Goal: Task Accomplishment & Management: Manage account settings

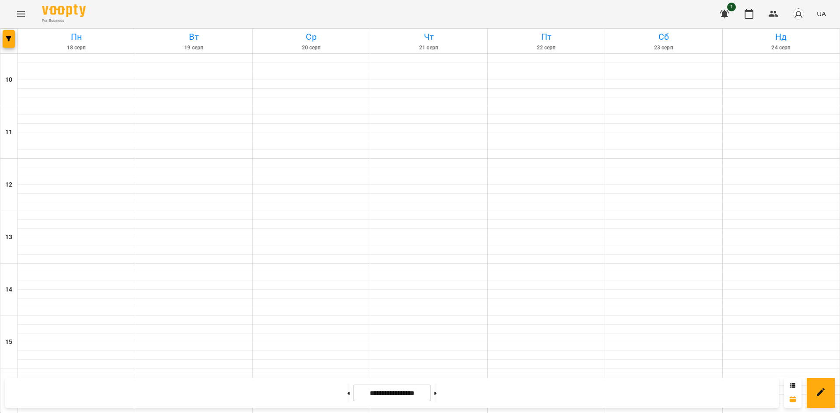
scroll to position [362, 0]
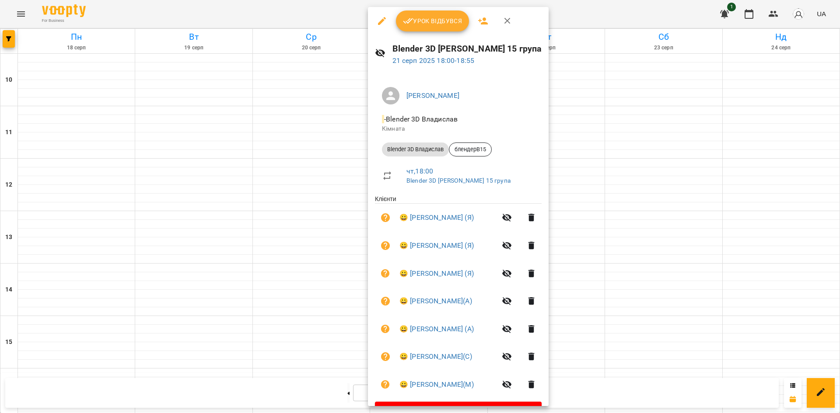
click at [655, 130] on div at bounding box center [420, 206] width 840 height 413
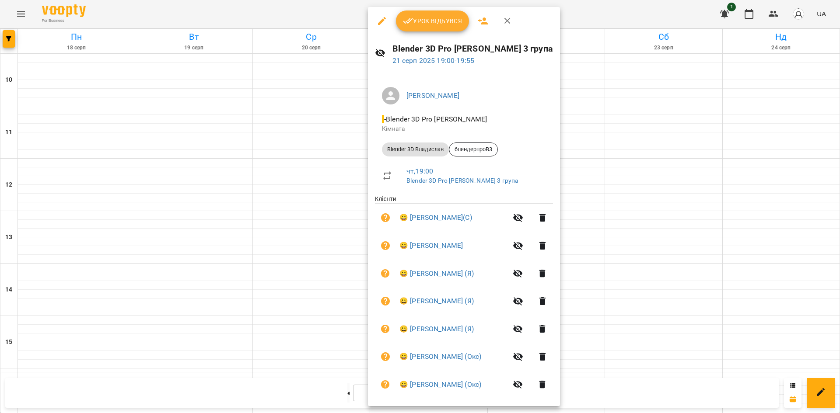
drag, startPoint x: 700, startPoint y: 193, endPoint x: 689, endPoint y: 207, distance: 18.0
click at [700, 193] on div at bounding box center [420, 206] width 840 height 413
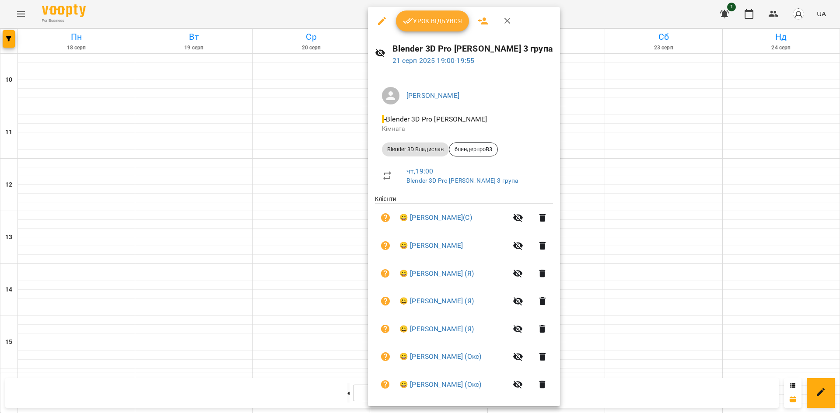
click at [687, 207] on div at bounding box center [420, 206] width 840 height 413
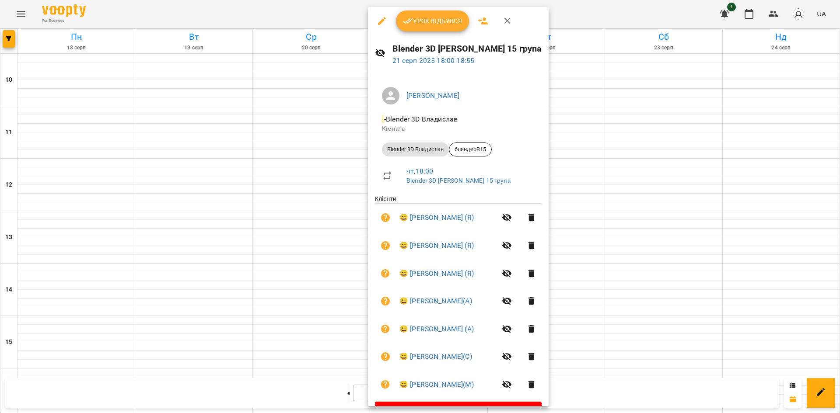
click at [418, 18] on span "Урок відбувся" at bounding box center [432, 21] width 59 height 10
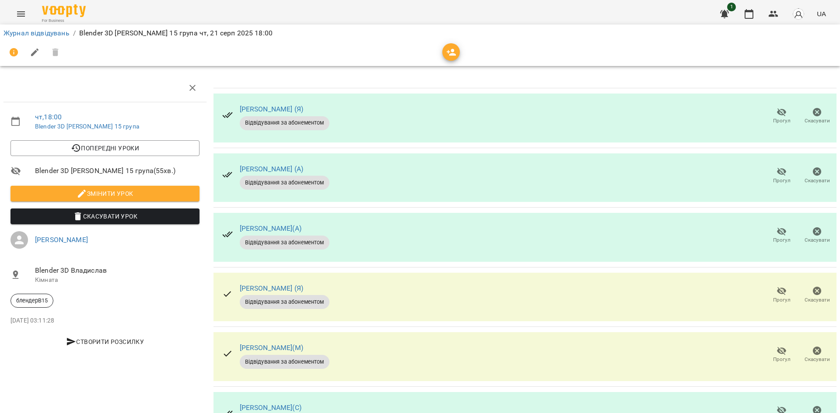
scroll to position [110, 0]
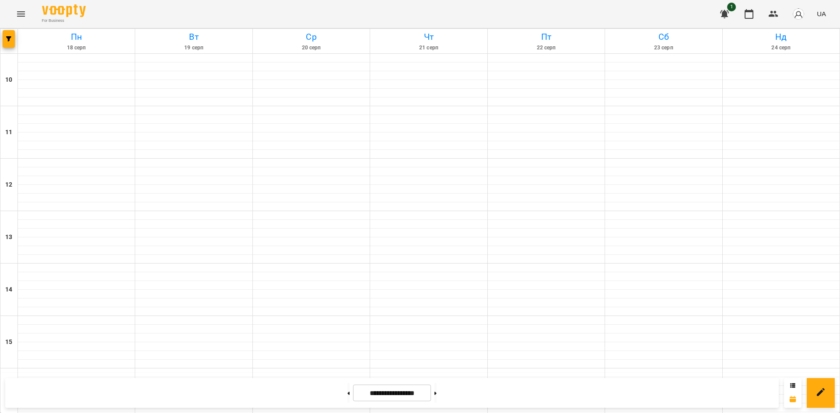
scroll to position [350, 0]
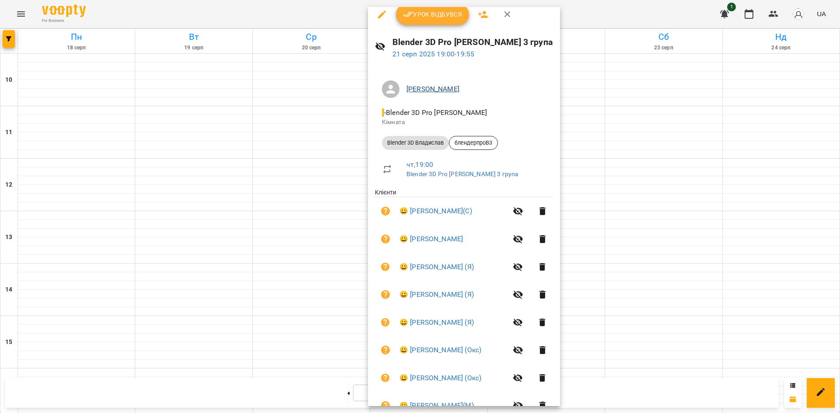
scroll to position [0, 0]
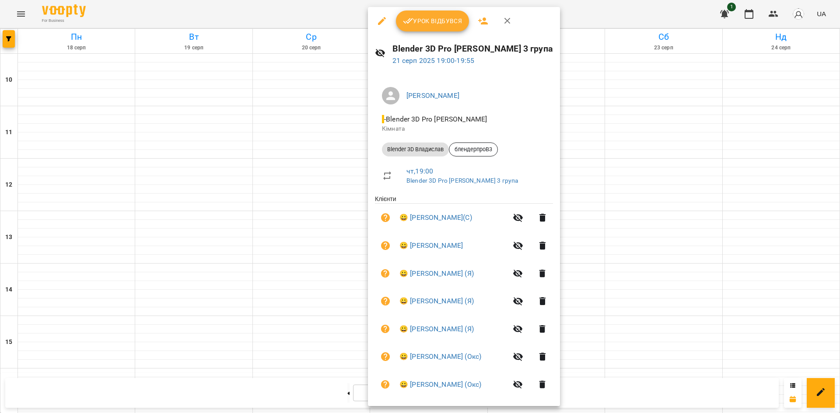
click at [434, 22] on span "Урок відбувся" at bounding box center [432, 21] width 59 height 10
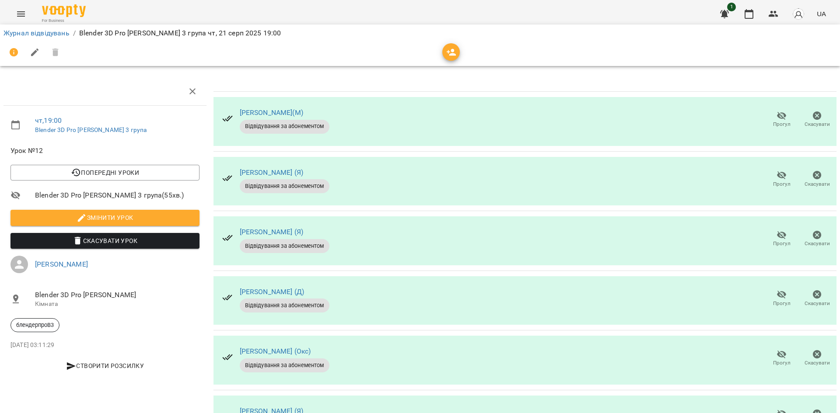
click at [769, 176] on span "Прогул" at bounding box center [781, 178] width 25 height 17
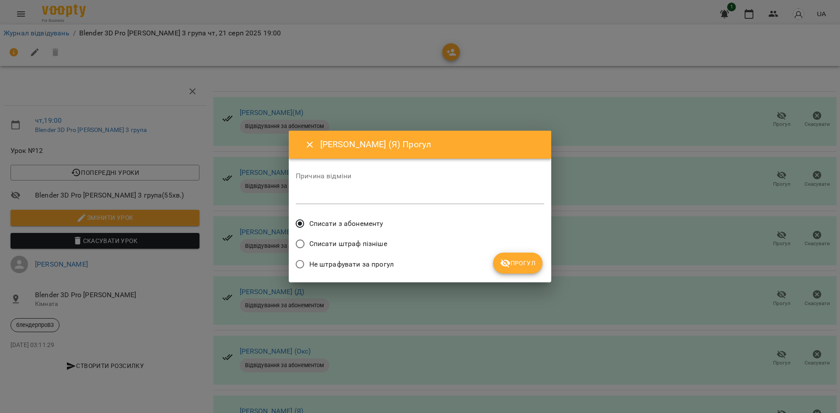
click at [510, 255] on button "Прогул" at bounding box center [517, 263] width 49 height 21
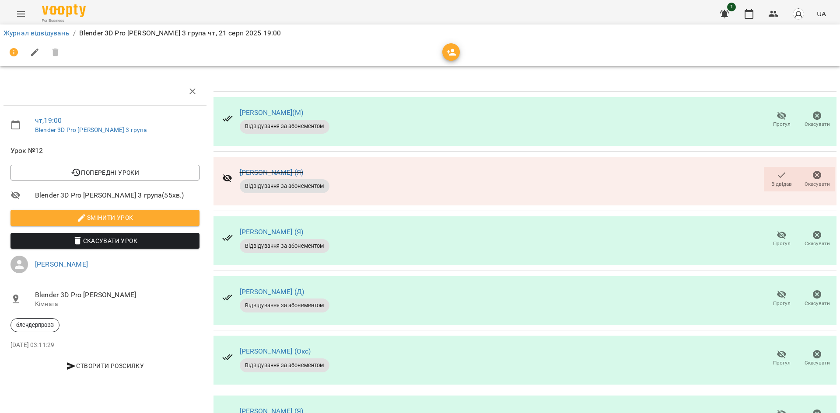
click at [773, 241] on span "Прогул" at bounding box center [781, 243] width 17 height 7
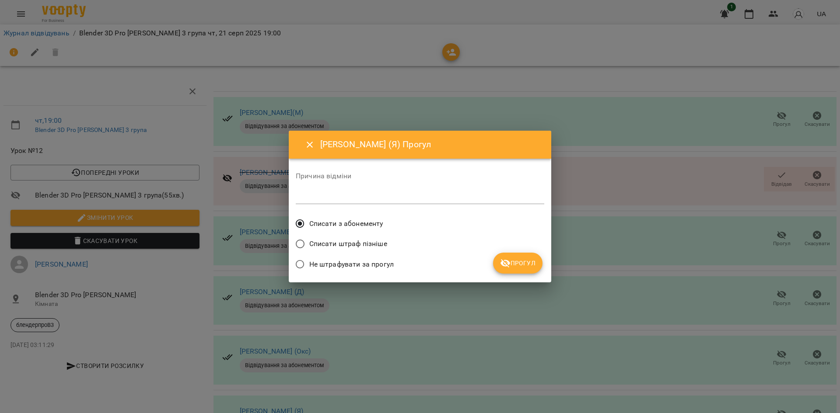
click at [498, 257] on button "Прогул" at bounding box center [517, 263] width 49 height 21
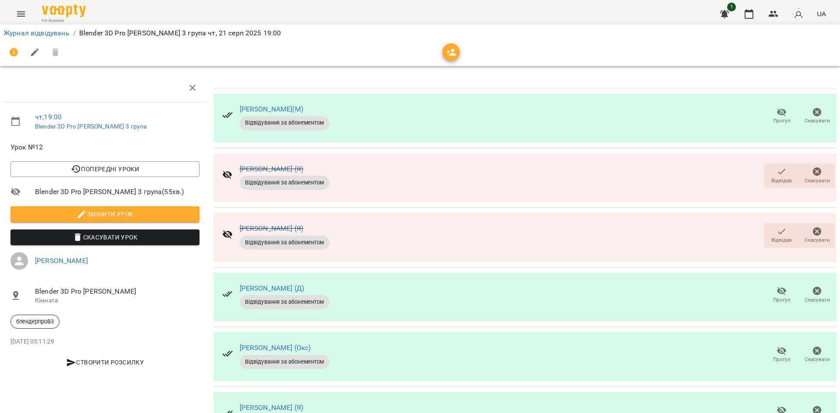
scroll to position [175, 0]
click at [410, 332] on div "[PERSON_NAME] (Окс) Відвідування за абонементом Прогул Скасувати" at bounding box center [524, 356] width 623 height 49
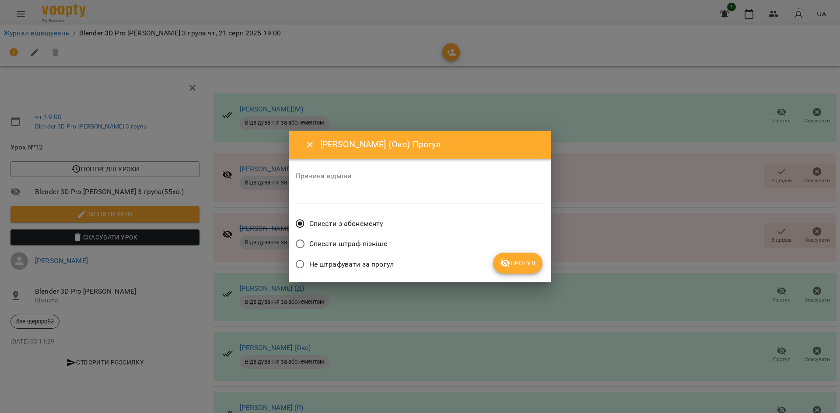
click at [512, 260] on span "Прогул" at bounding box center [517, 263] width 35 height 10
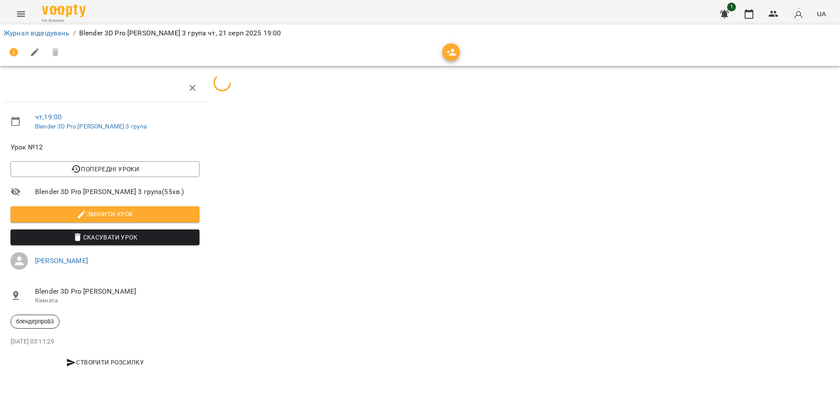
scroll to position [0, 0]
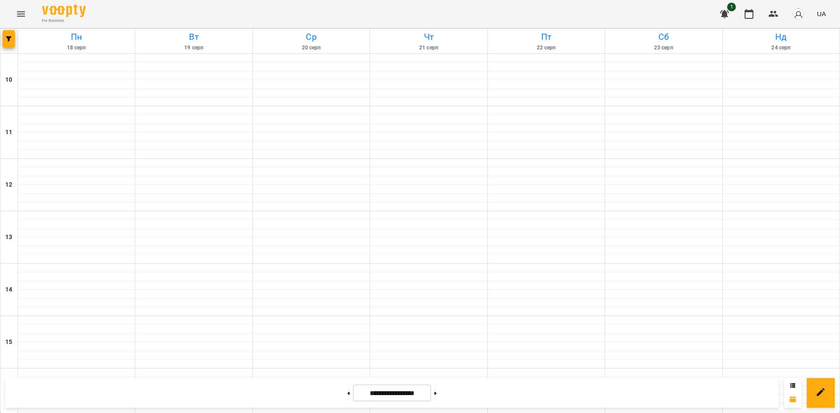
scroll to position [362, 0]
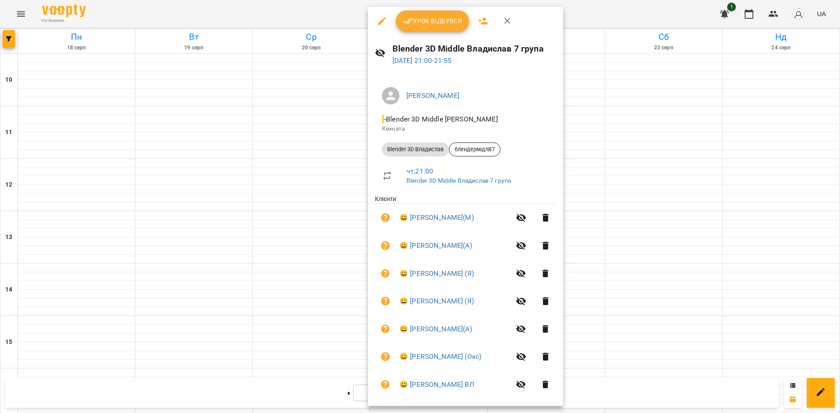
click at [692, 206] on div at bounding box center [420, 206] width 840 height 413
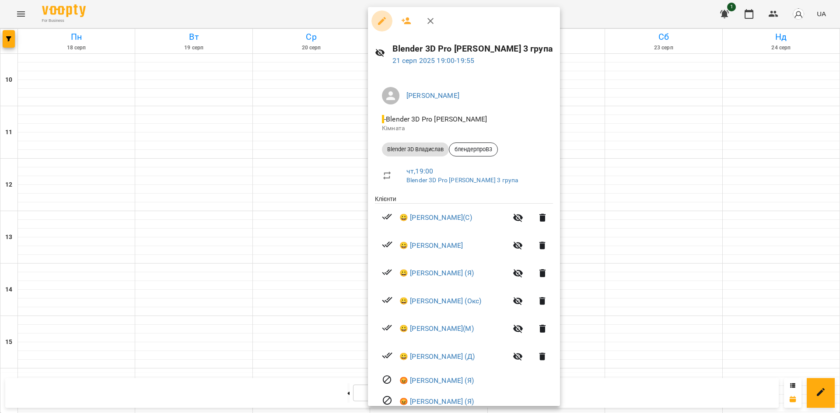
click at [383, 23] on icon "button" at bounding box center [382, 21] width 10 height 10
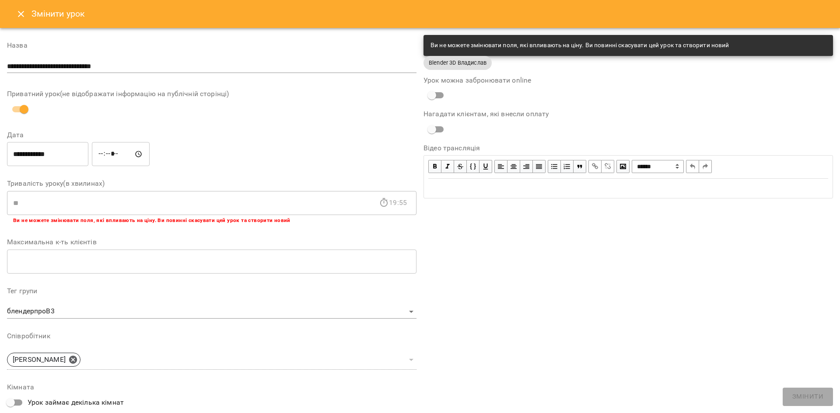
click at [25, 13] on icon "Close" at bounding box center [21, 14] width 10 height 10
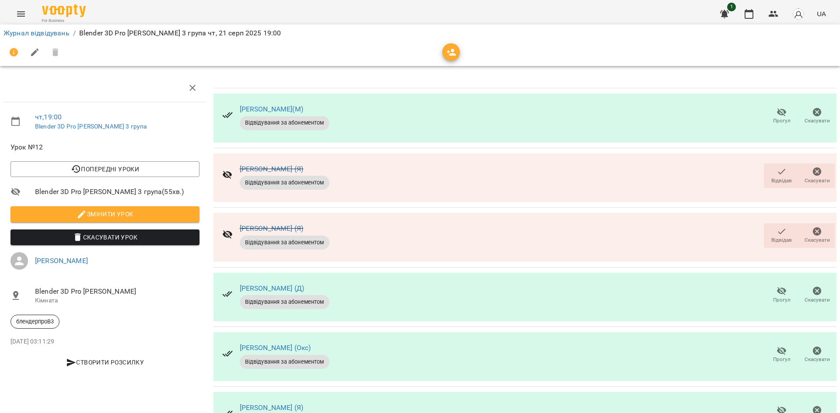
scroll to position [11, 0]
click at [764, 169] on button "Відвідав" at bounding box center [781, 176] width 35 height 24
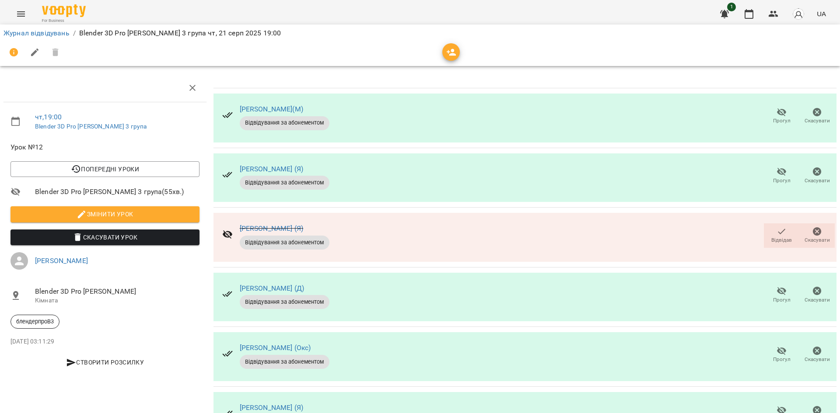
scroll to position [0, 0]
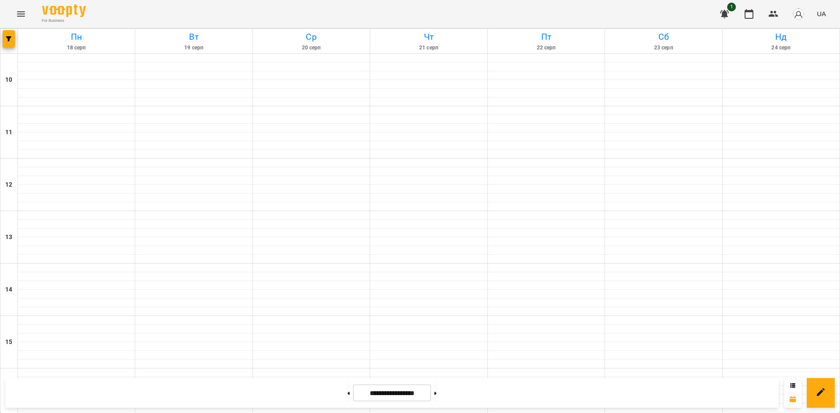
scroll to position [362, 0]
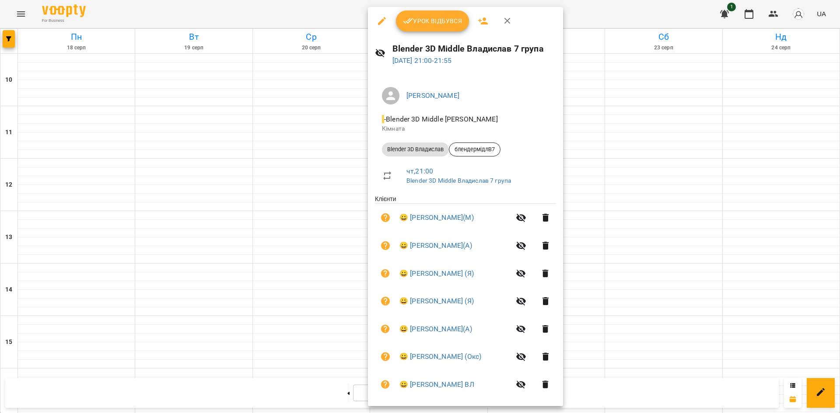
click at [706, 255] on div at bounding box center [420, 206] width 840 height 413
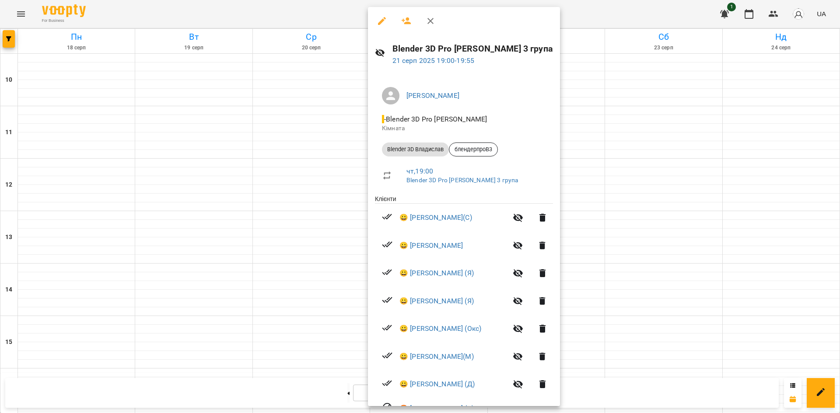
drag, startPoint x: 708, startPoint y: 174, endPoint x: 675, endPoint y: 168, distance: 33.3
click at [710, 175] on div at bounding box center [420, 206] width 840 height 413
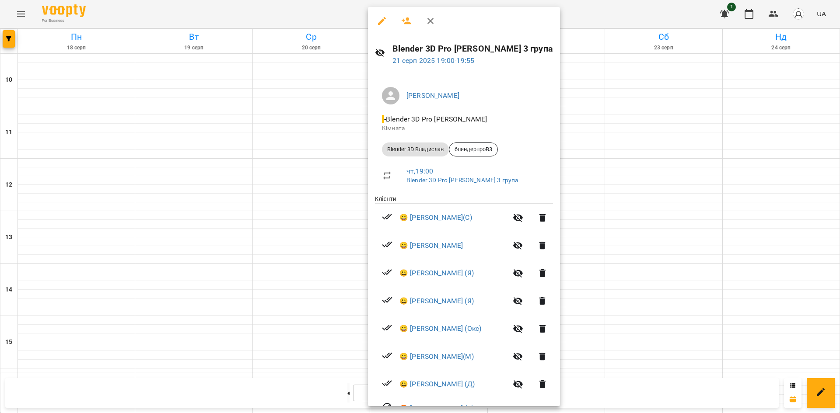
click at [696, 169] on div at bounding box center [420, 206] width 840 height 413
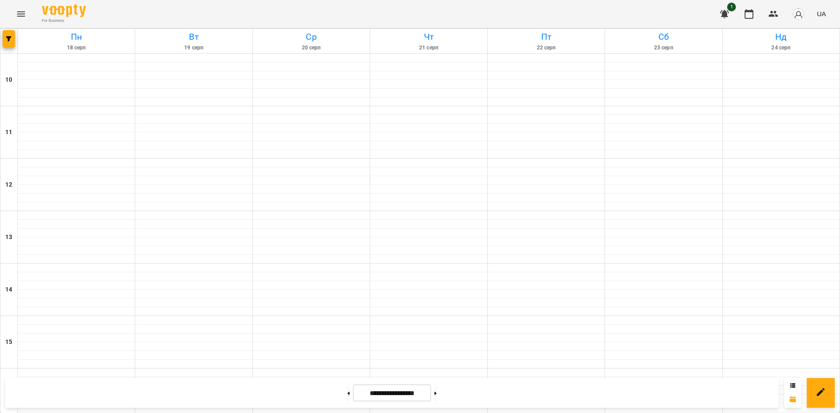
scroll to position [362, 0]
